Goal: Find specific page/section: Find specific page/section

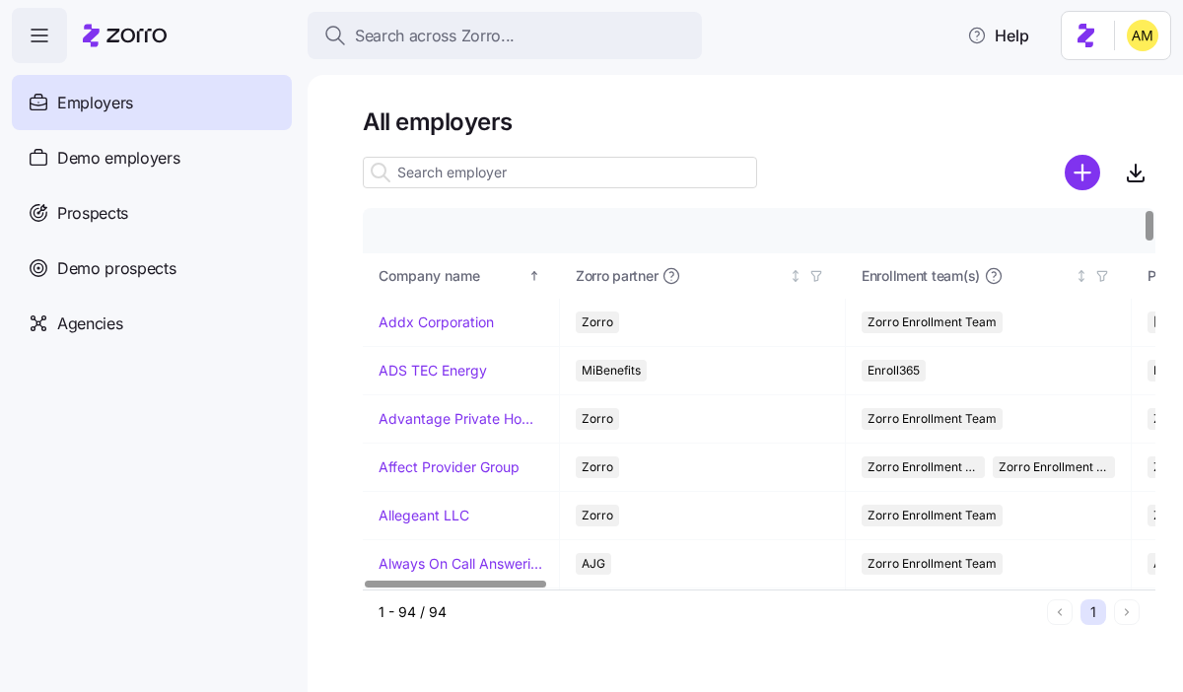
click at [652, 118] on h1 "All employers" at bounding box center [759, 121] width 792 height 31
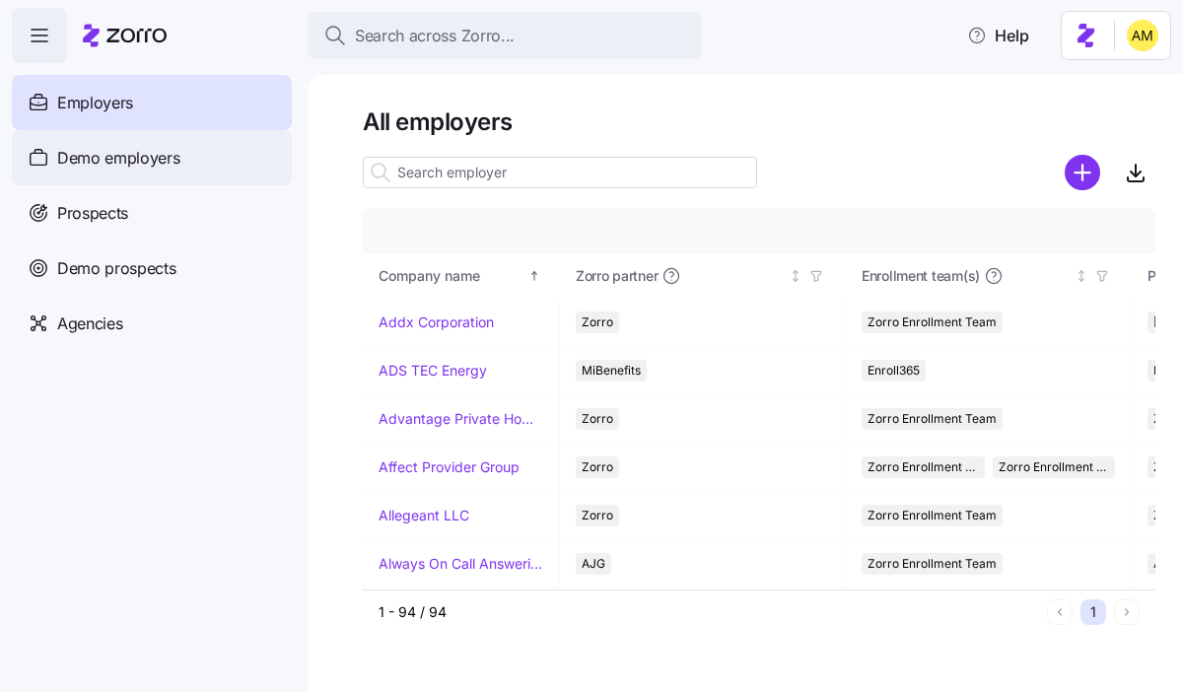
click at [117, 159] on span "Demo employers" at bounding box center [118, 158] width 123 height 25
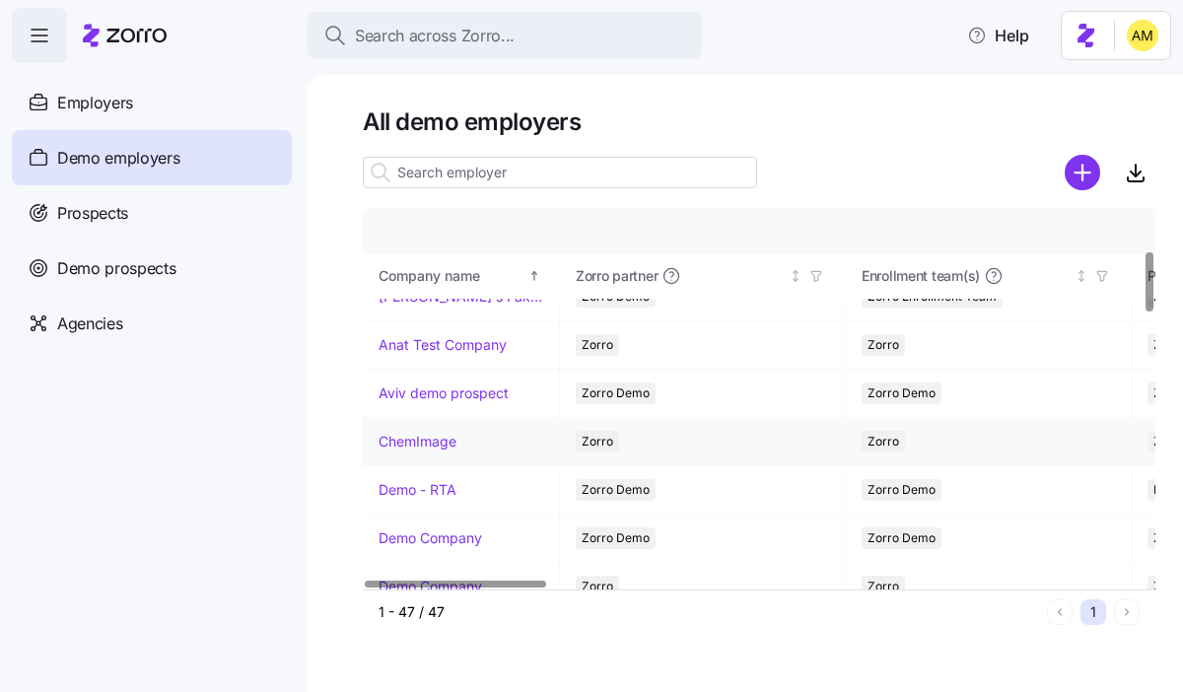
scroll to position [292, 0]
